Goal: Information Seeking & Learning: Learn about a topic

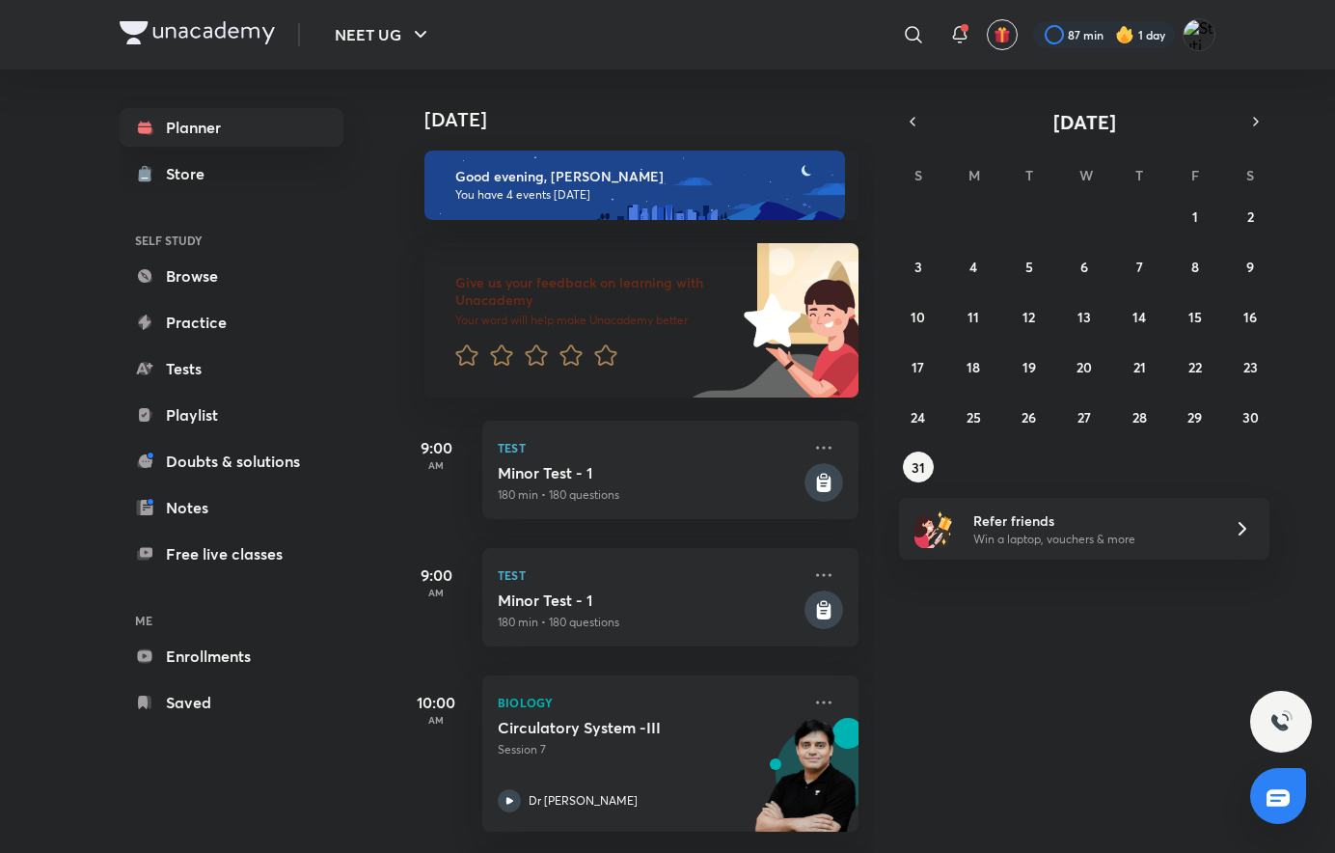
click at [909, 119] on icon "button" at bounding box center [912, 121] width 15 height 17
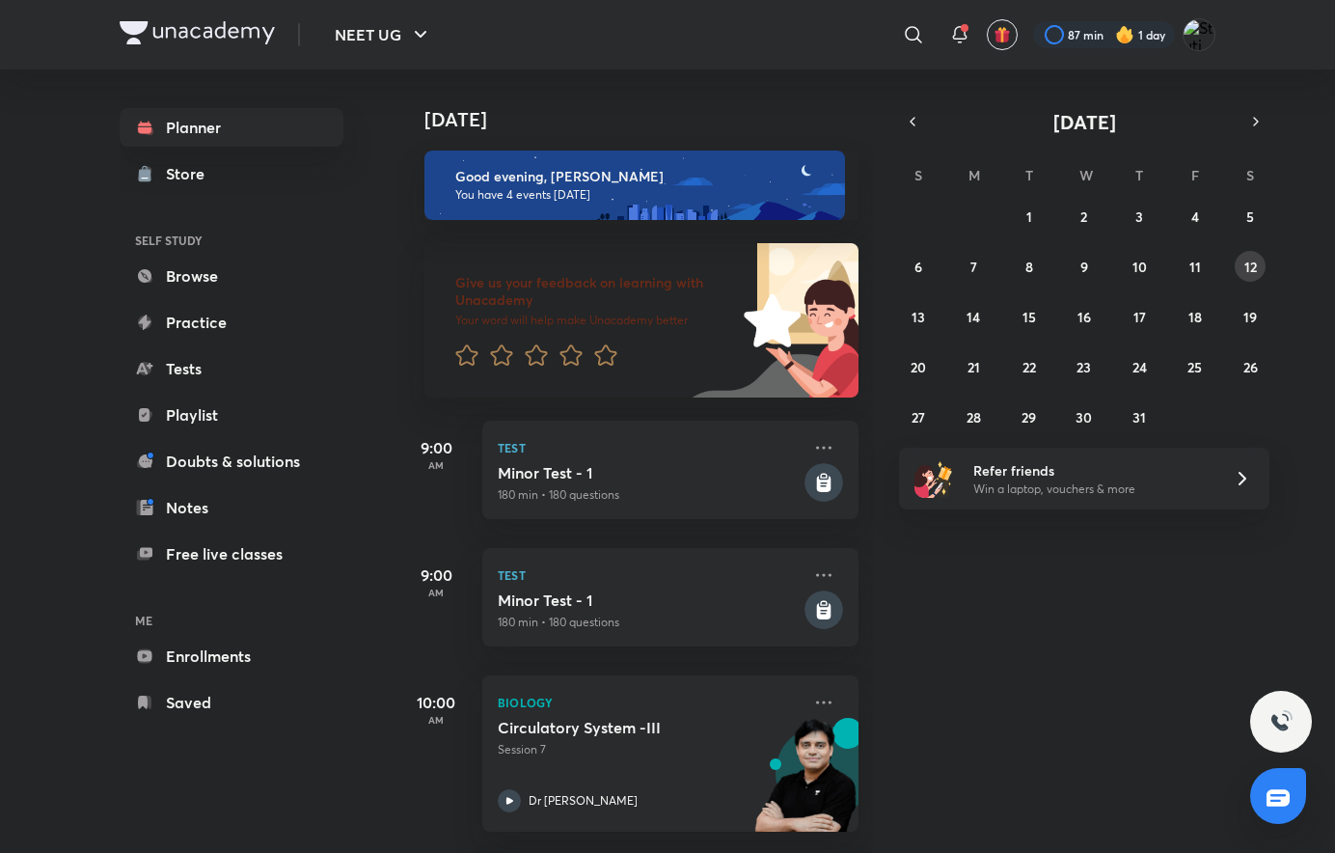
click at [1251, 268] on abbr "12" at bounding box center [1250, 267] width 13 height 18
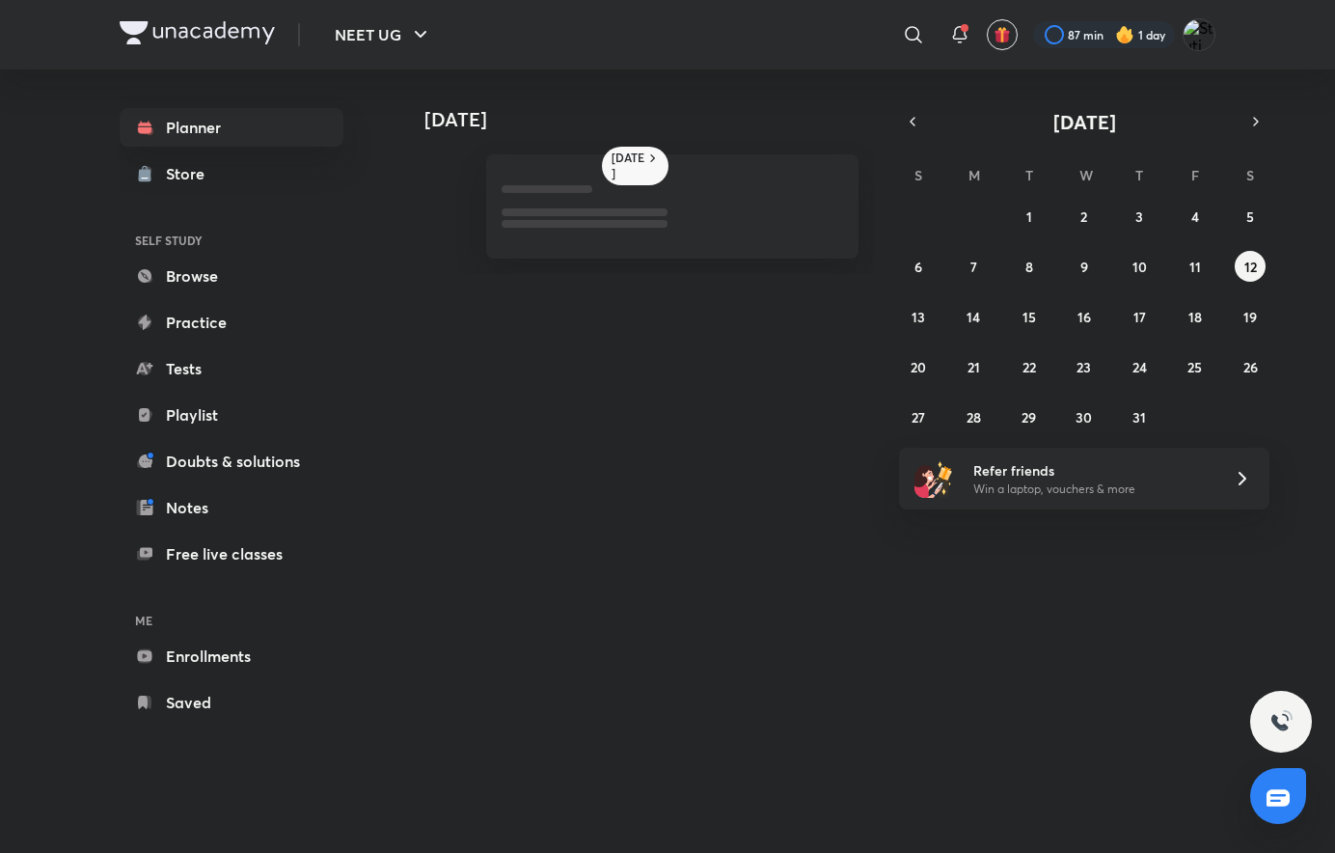
click at [1251, 268] on abbr "12" at bounding box center [1250, 267] width 13 height 18
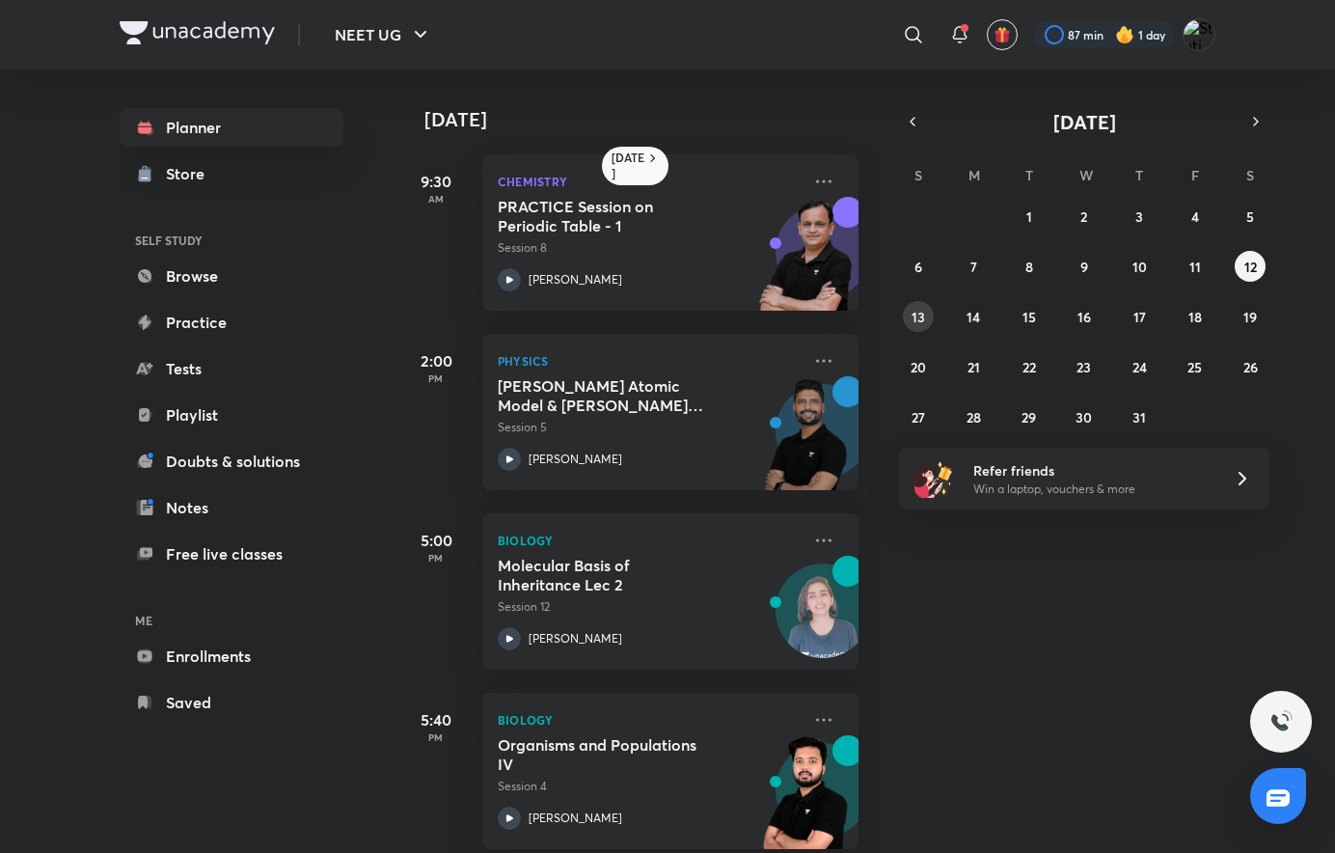
click at [912, 320] on abbr "13" at bounding box center [919, 317] width 14 height 18
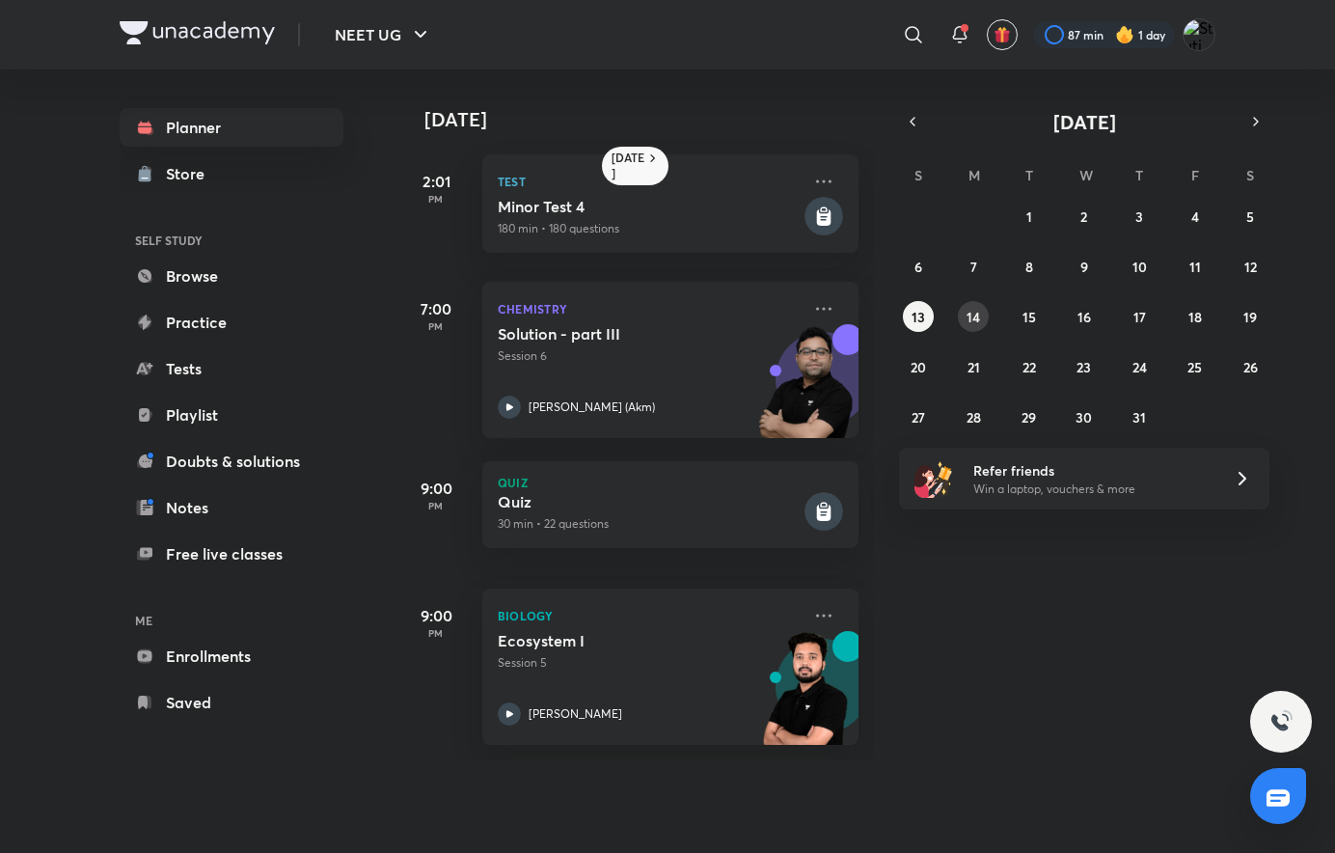
click at [979, 316] on abbr "14" at bounding box center [973, 317] width 14 height 18
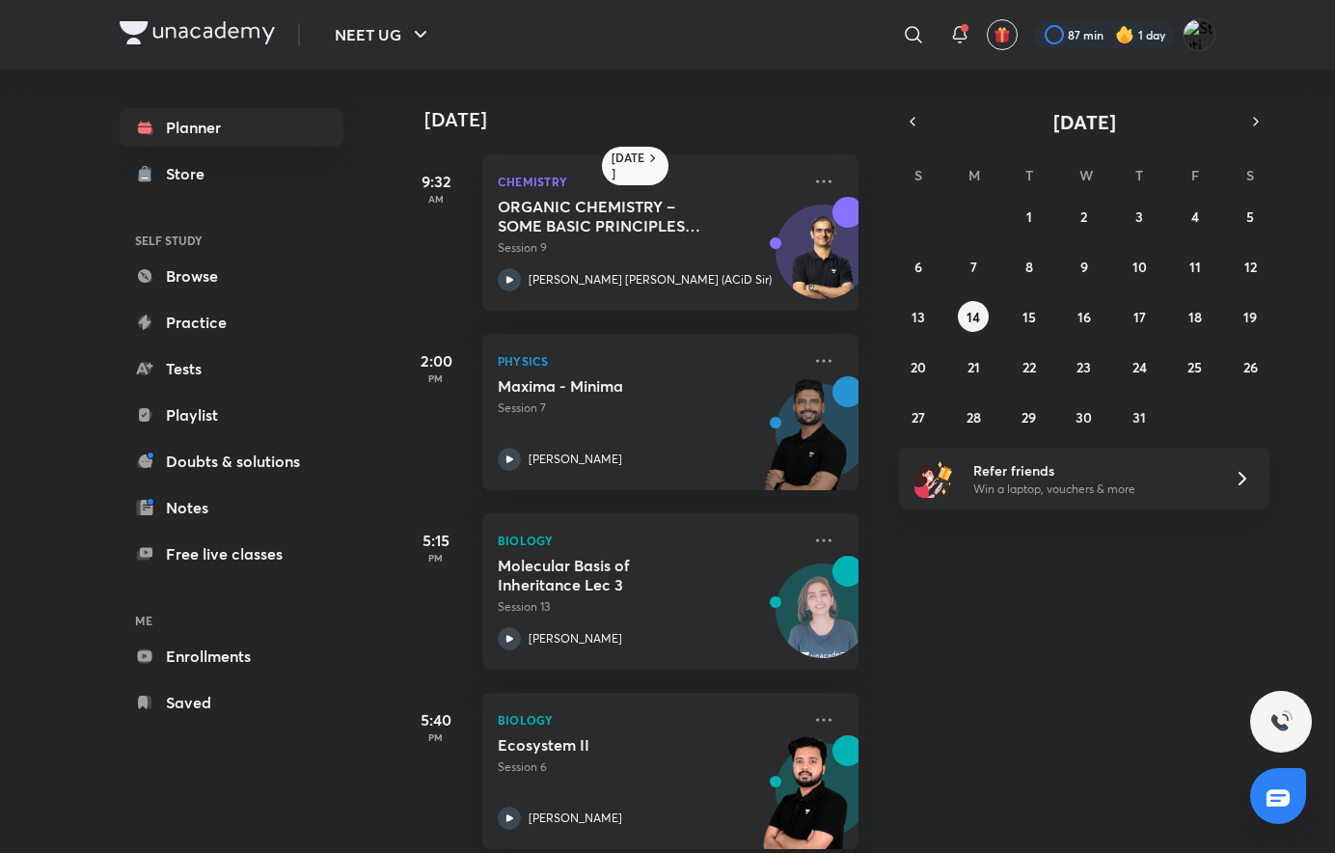
click at [2, 79] on div "NEET UG ​ 87 min 1 day Planner Store SELF STUDY Browse Practice Tests Playlist …" at bounding box center [667, 426] width 1335 height 853
